Goal: Check status: Check status

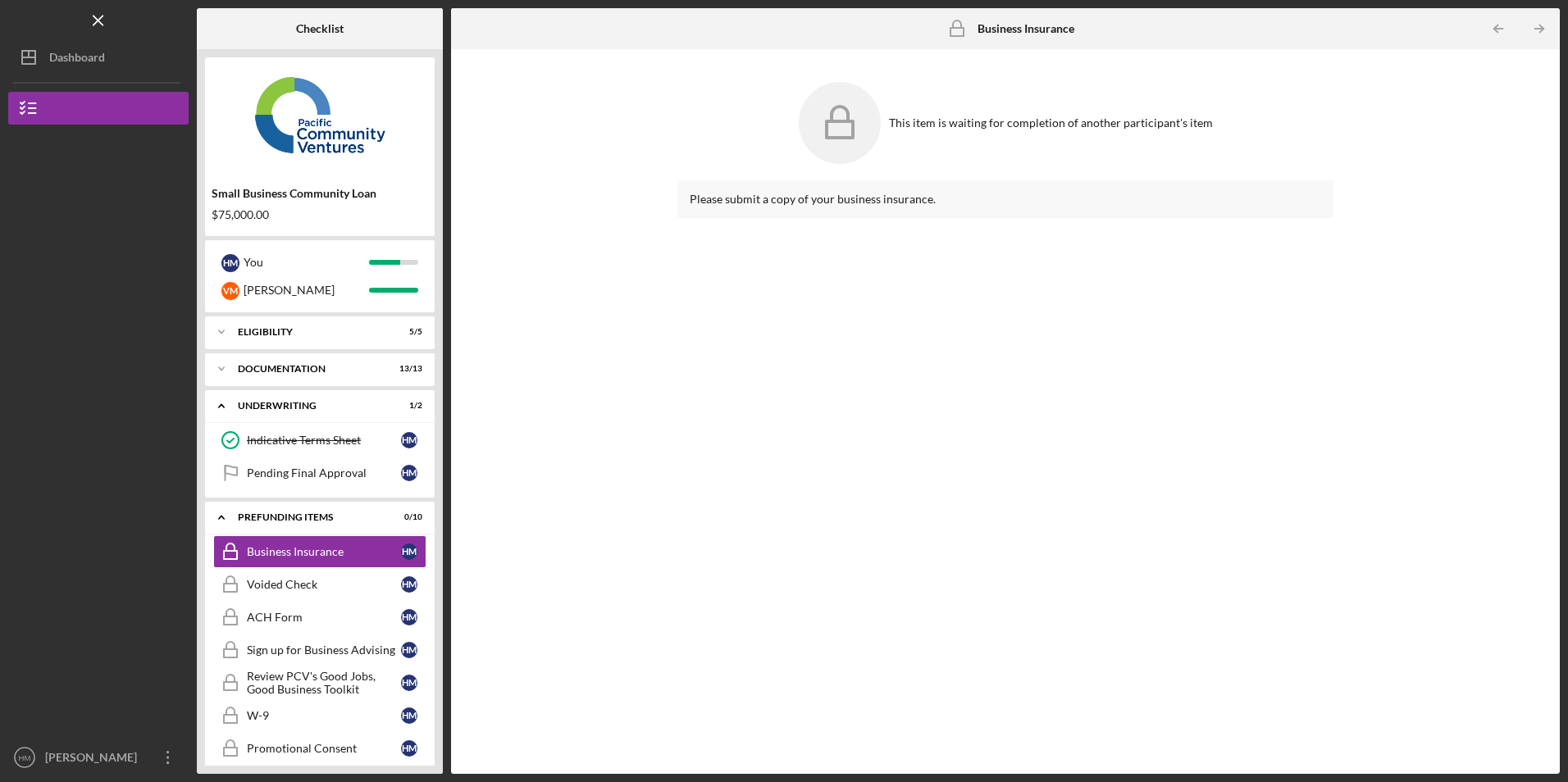
scroll to position [114, 0]
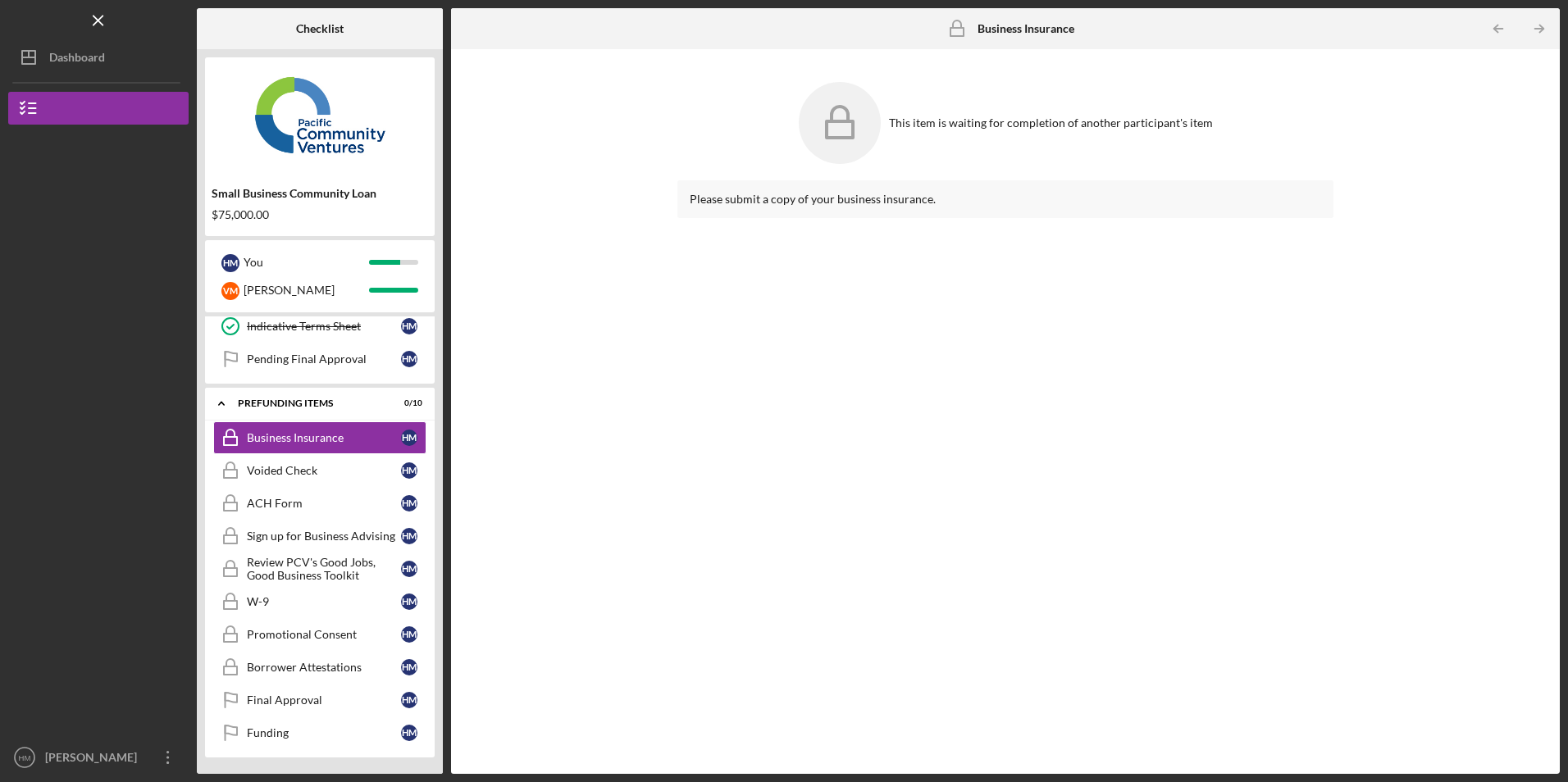
click at [875, 208] on div "Please submit a copy of your business insurance." at bounding box center [1005, 199] width 655 height 38
click at [312, 440] on div "Business Insurance" at bounding box center [324, 438] width 154 height 13
click at [296, 404] on div "Prefunding Items" at bounding box center [326, 403] width 176 height 10
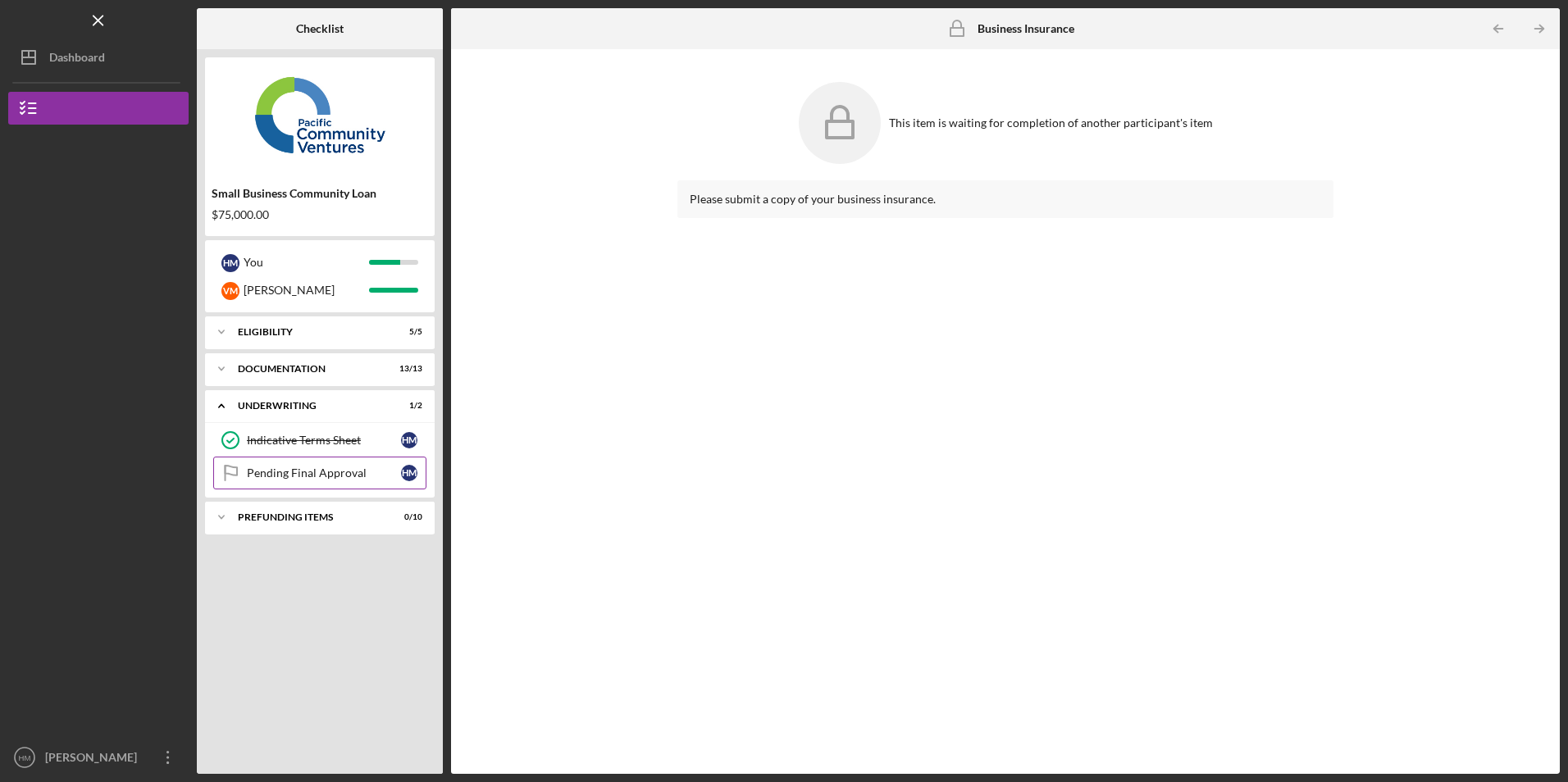
click at [320, 477] on div "Pending Final Approval" at bounding box center [324, 473] width 154 height 13
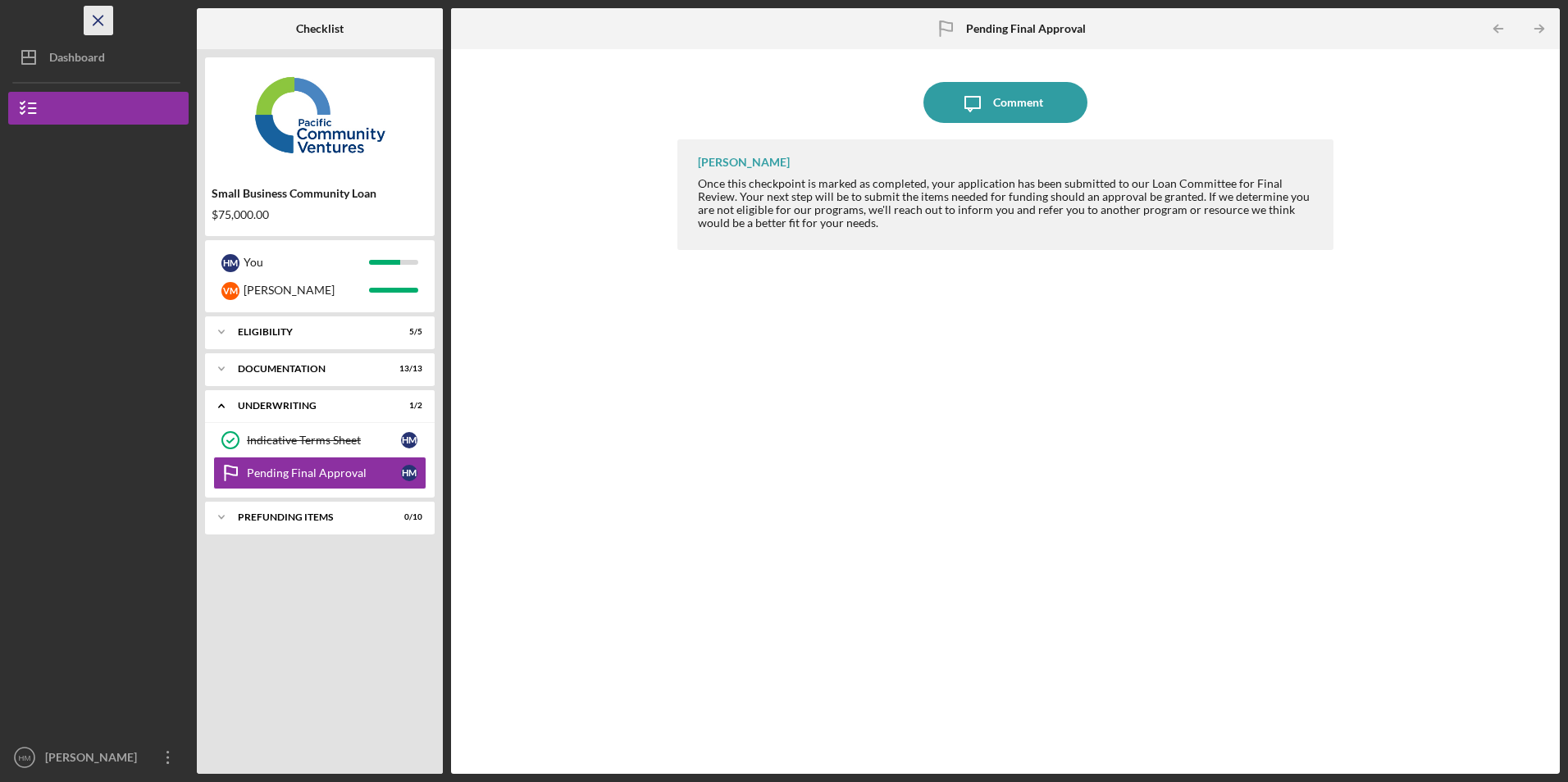
click at [107, 25] on icon "Icon/Menu Close" at bounding box center [98, 21] width 37 height 37
